Goal: Transaction & Acquisition: Subscribe to service/newsletter

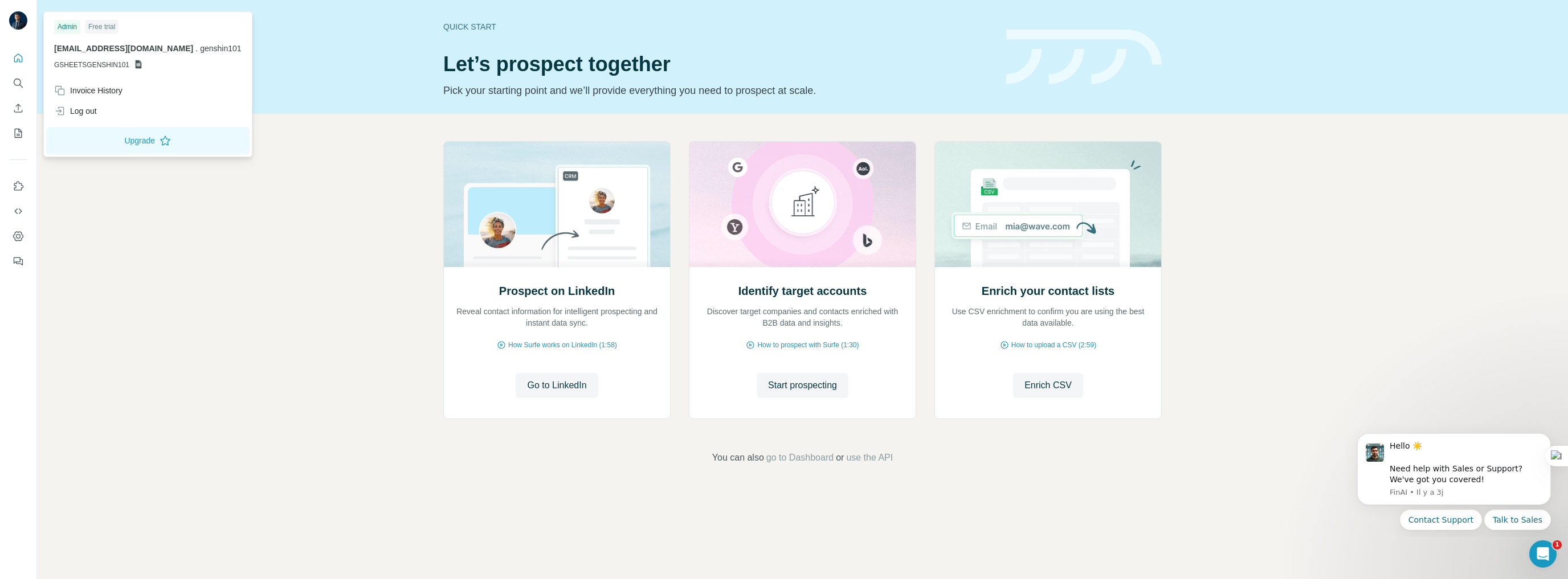
click at [13, 26] on img at bounding box center [18, 20] width 18 height 18
click at [84, 112] on div "Log out" at bounding box center [75, 110] width 43 height 11
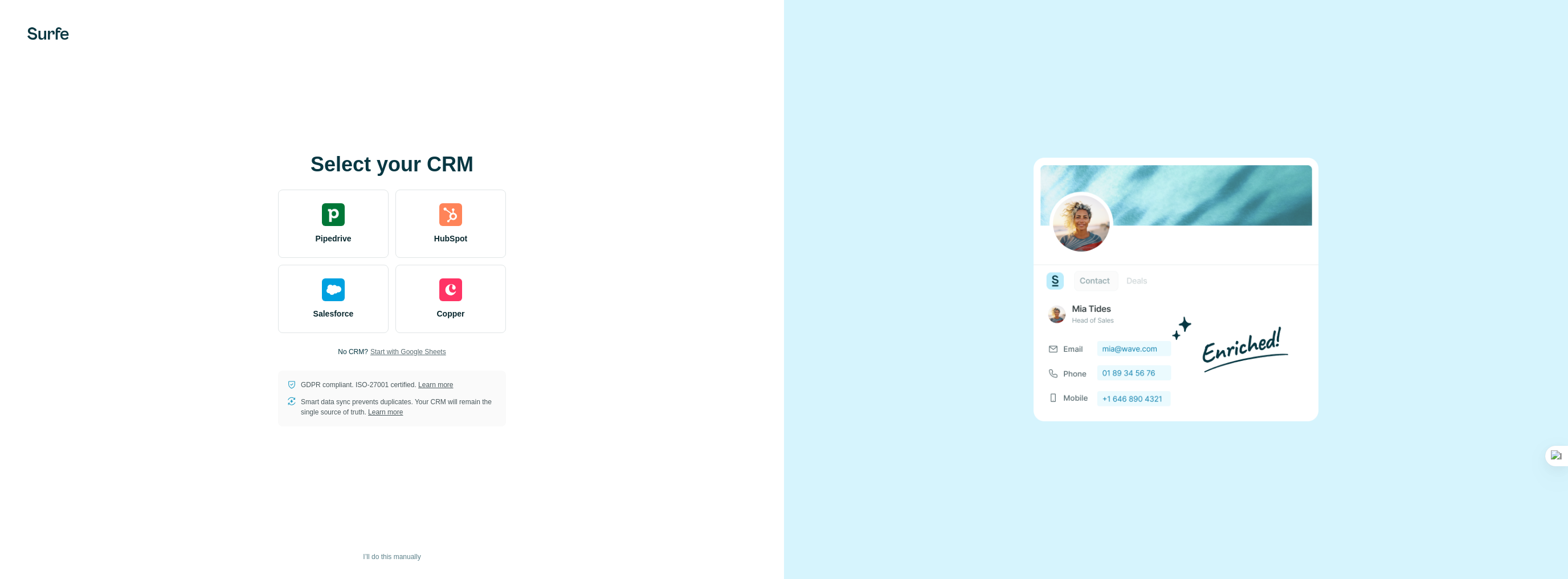
click at [425, 349] on span "Start with Google Sheets" at bounding box center [408, 352] width 75 height 10
